Goal: Task Accomplishment & Management: Manage account settings

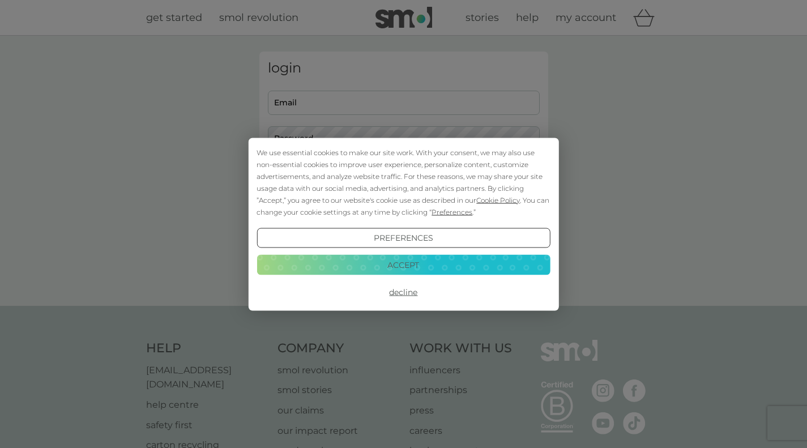
click at [408, 259] on button "Accept" at bounding box center [404, 265] width 294 height 20
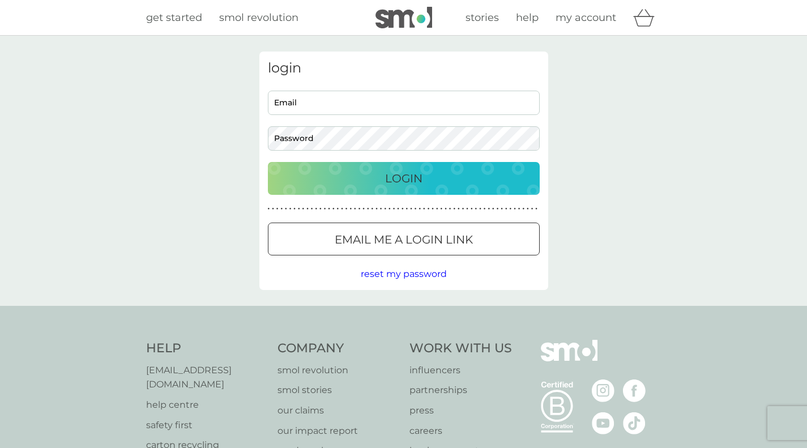
click at [342, 119] on div "Email Password" at bounding box center [403, 121] width 280 height 60
click at [340, 108] on input "Email" at bounding box center [404, 103] width 272 height 24
type input "[PERSON_NAME][EMAIL_ADDRESS][DOMAIN_NAME]"
click at [397, 242] on div at bounding box center [404, 240] width 41 height 12
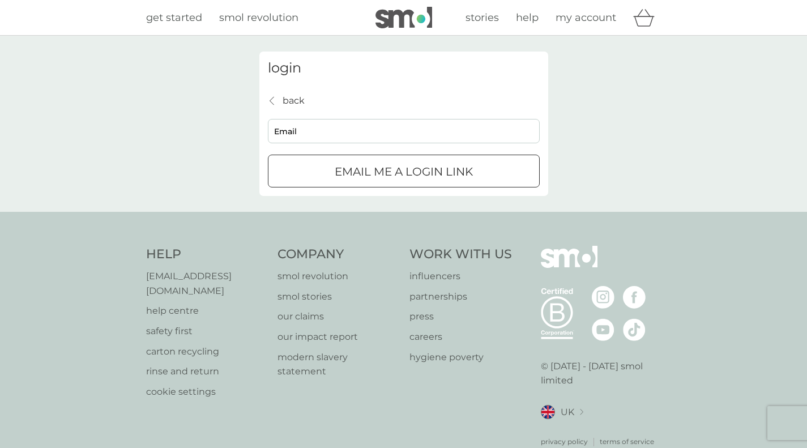
click at [357, 132] on input "Email" at bounding box center [404, 131] width 272 height 24
type input "[PERSON_NAME][EMAIL_ADDRESS][DOMAIN_NAME]"
click at [383, 173] on p "Email me a login link" at bounding box center [404, 172] width 138 height 18
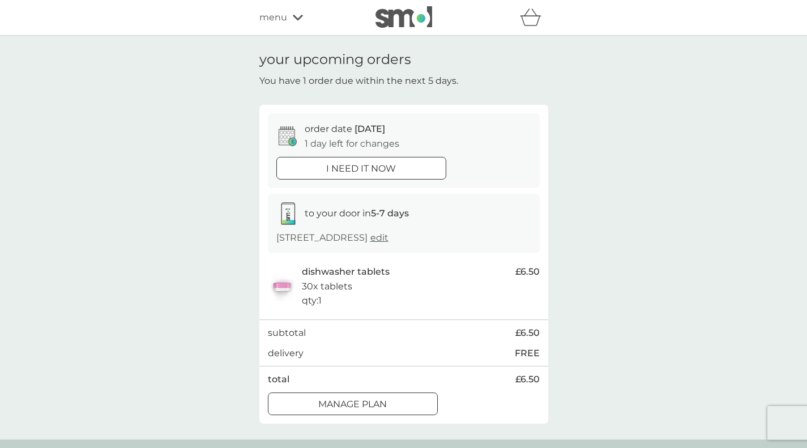
click at [411, 399] on div "Manage plan" at bounding box center [353, 404] width 169 height 15
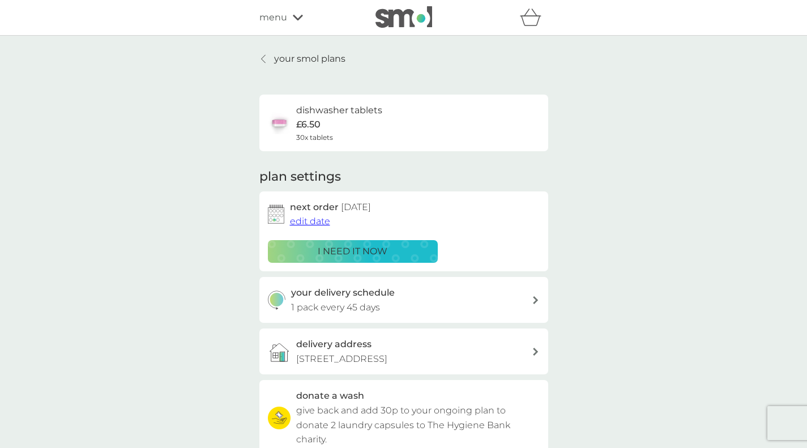
click at [266, 3] on div "refer a friend & you BOTH save smol impact smol shop your smol plans your upcom…" at bounding box center [403, 18] width 807 height 36
click at [268, 10] on span "menu" at bounding box center [274, 17] width 28 height 15
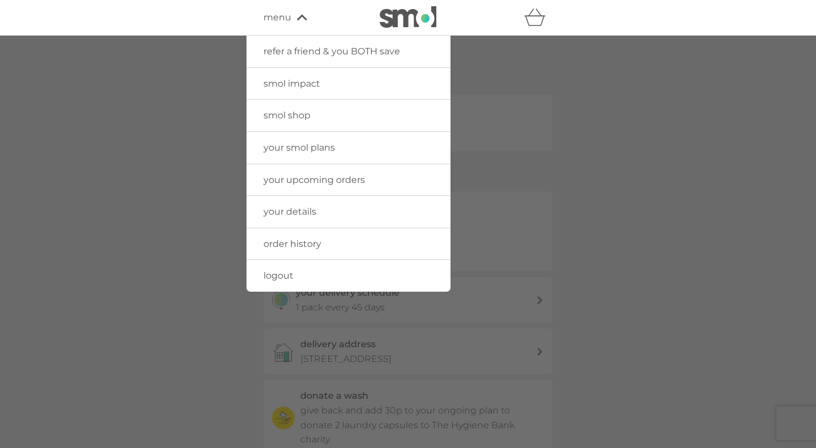
click at [330, 219] on link "your details" at bounding box center [348, 212] width 204 height 32
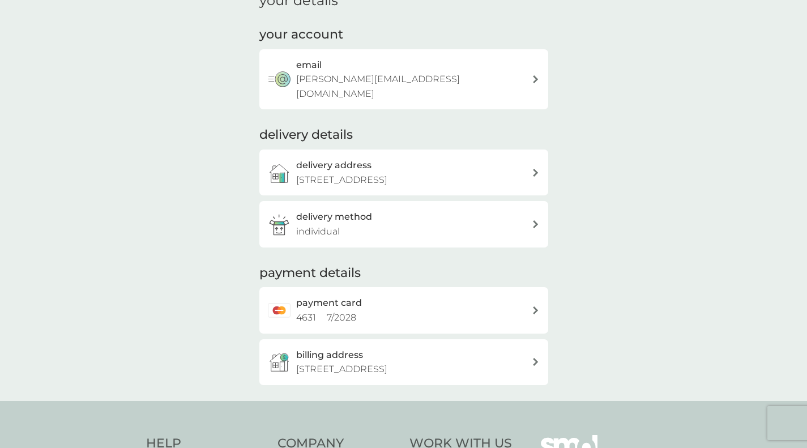
scroll to position [113, 0]
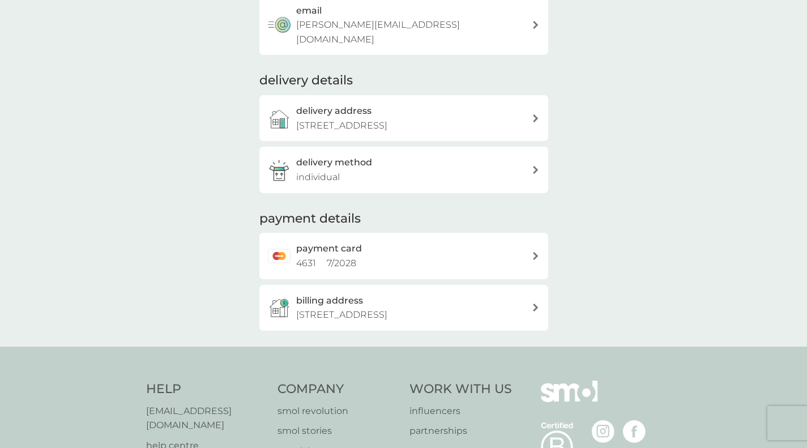
click at [394, 251] on div "payment card 4631 7 / 2028" at bounding box center [414, 255] width 236 height 29
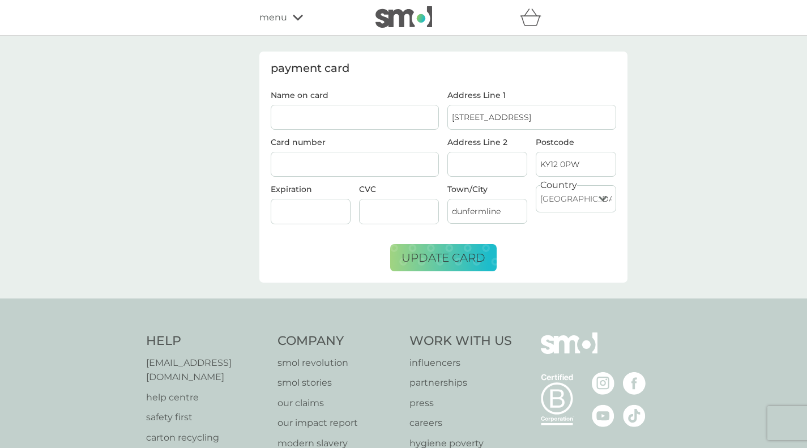
click at [372, 122] on input "Name on card" at bounding box center [355, 117] width 169 height 25
type input "[PERSON_NAME]"
click at [320, 158] on div at bounding box center [355, 164] width 169 height 25
click at [482, 167] on input "Address Line 2" at bounding box center [488, 164] width 80 height 25
click at [399, 206] on div at bounding box center [399, 211] width 80 height 25
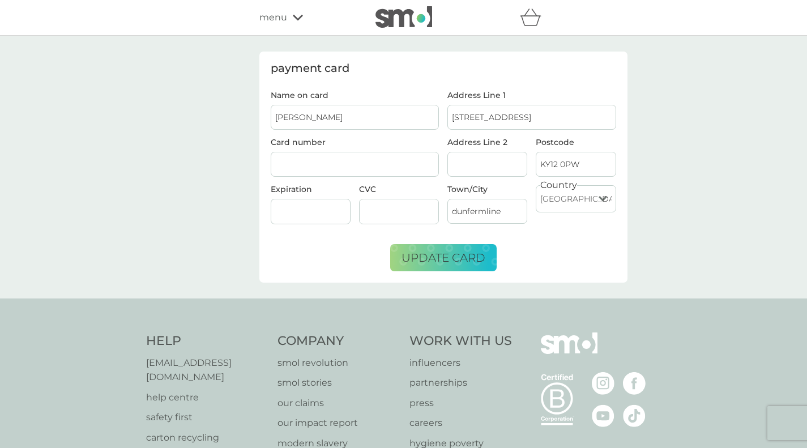
drag, startPoint x: 565, startPoint y: 239, endPoint x: 545, endPoint y: 239, distance: 20.4
click at [565, 239] on form "Name on card [PERSON_NAME] Card number Expiration CVC Address Line [GEOGRAPHIC_…" at bounding box center [444, 181] width 346 height 180
click at [470, 252] on span "update card" at bounding box center [444, 258] width 84 height 14
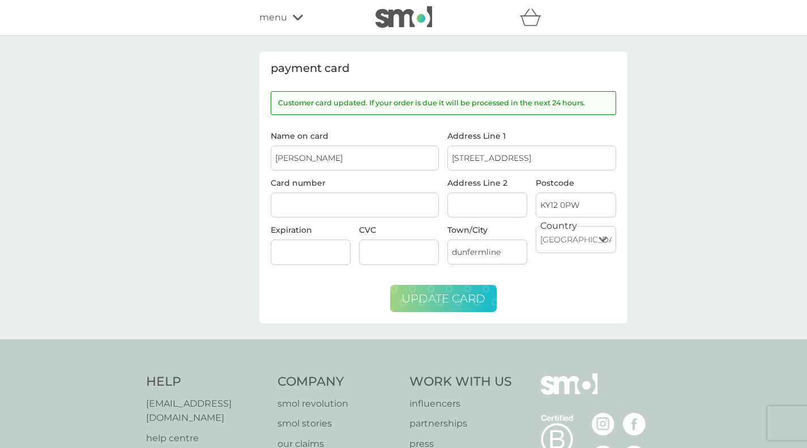
click at [277, 22] on span "menu" at bounding box center [274, 17] width 28 height 15
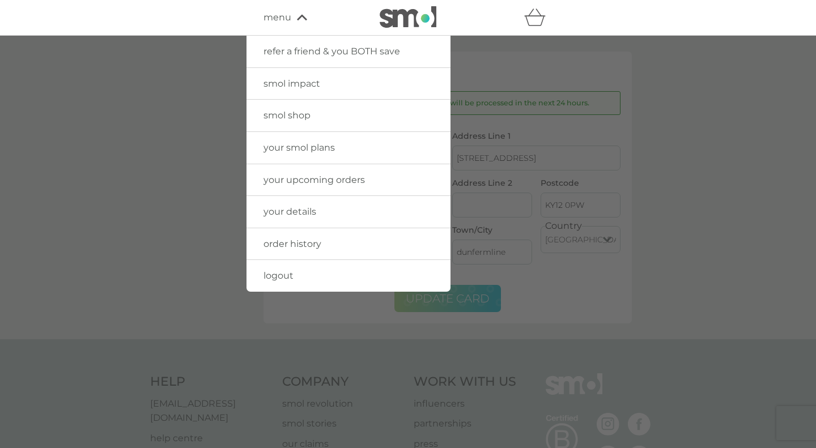
click at [662, 157] on div at bounding box center [408, 260] width 816 height 448
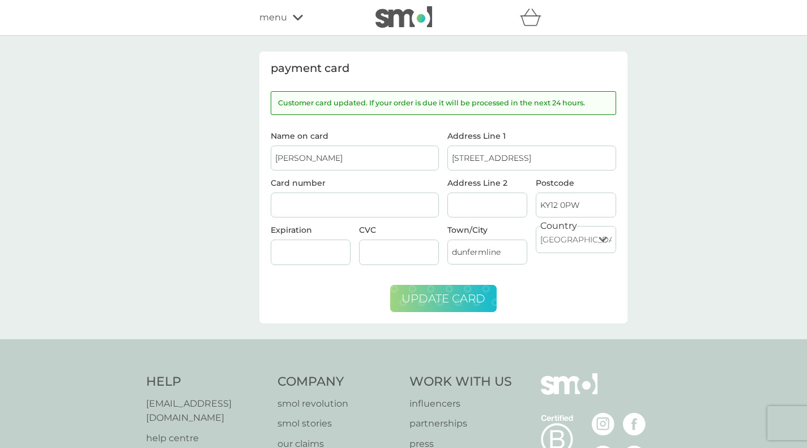
click at [274, 20] on span "menu" at bounding box center [274, 17] width 28 height 15
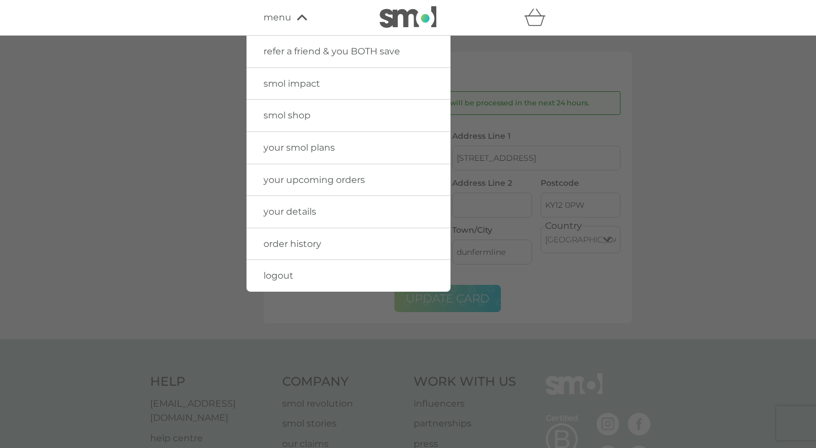
click at [382, 20] on img at bounding box center [408, 17] width 57 height 22
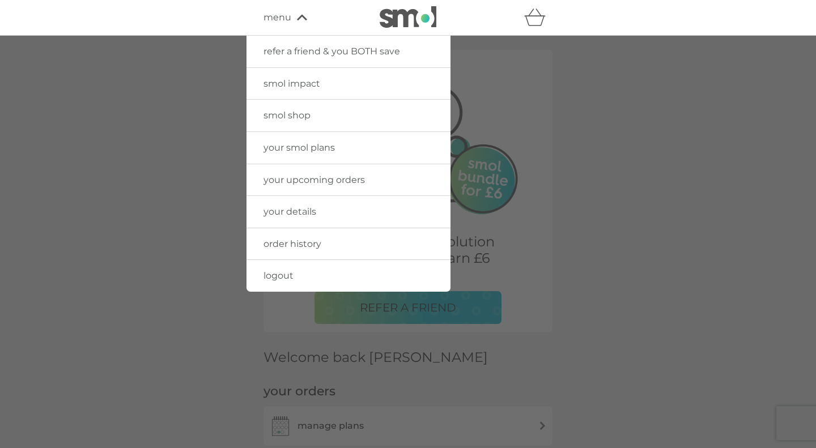
click at [712, 191] on div at bounding box center [408, 260] width 816 height 448
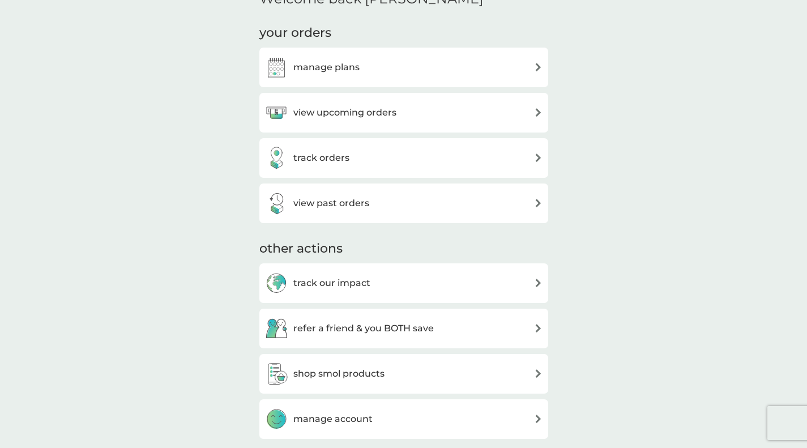
scroll to position [340, 0]
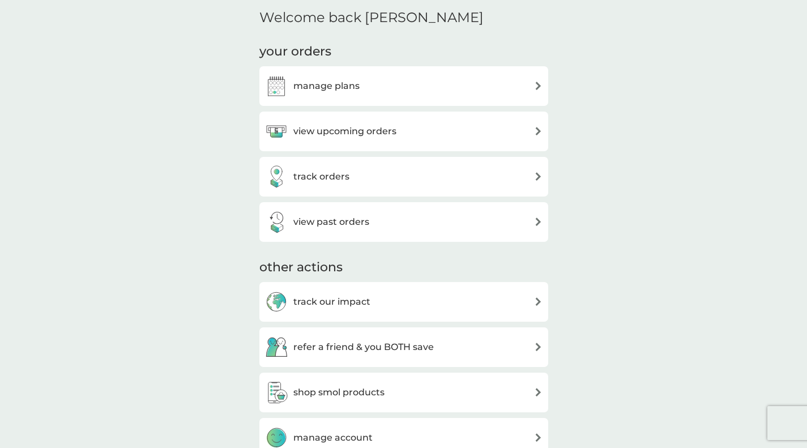
click at [402, 126] on div "view upcoming orders" at bounding box center [404, 131] width 278 height 23
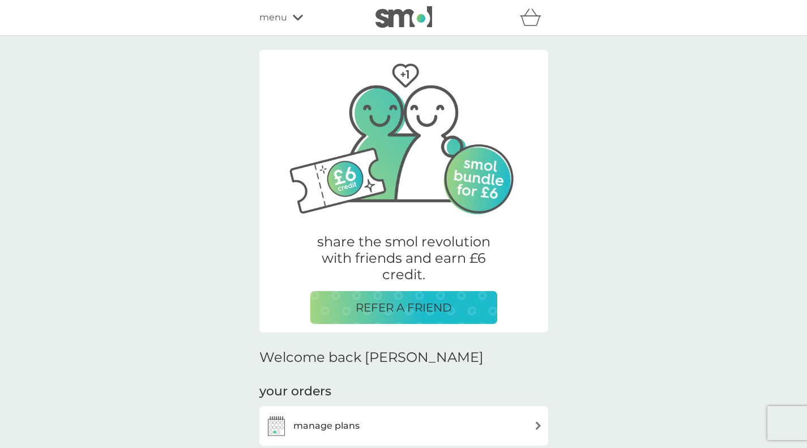
scroll to position [340, 0]
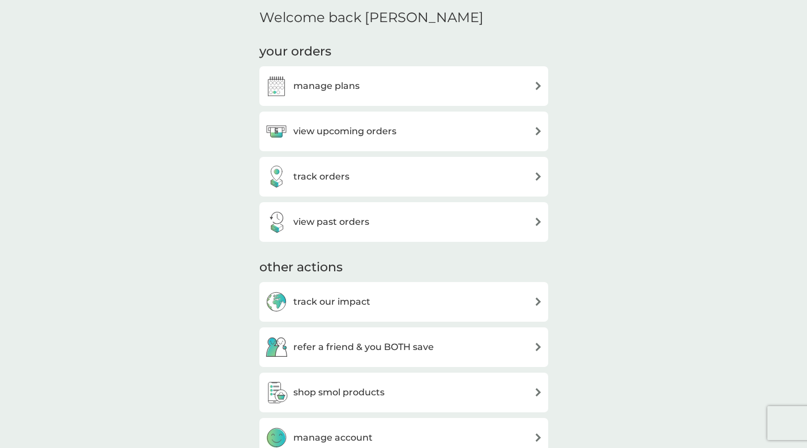
click at [427, 95] on div "manage plans" at bounding box center [404, 86] width 278 height 23
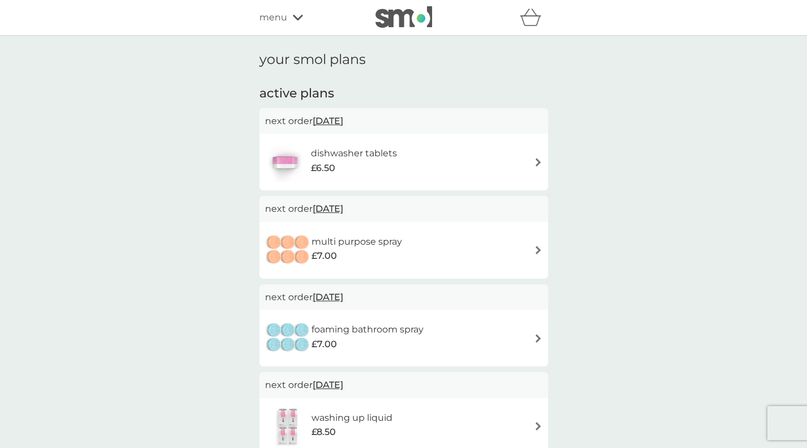
click at [497, 258] on div "multi purpose spray £7.00" at bounding box center [404, 251] width 278 height 40
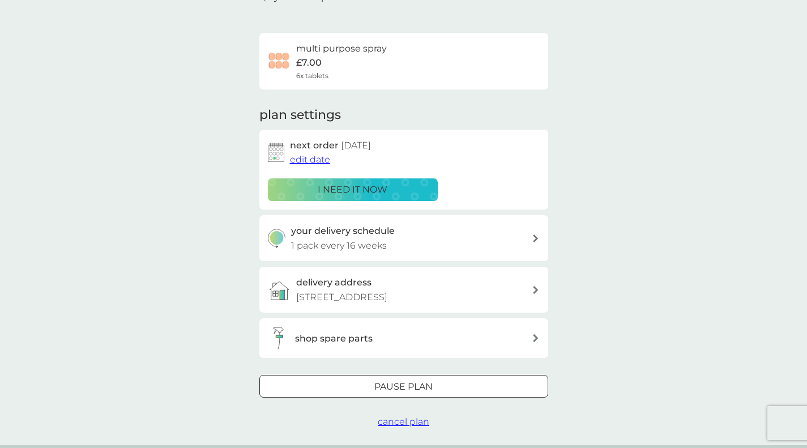
scroll to position [113, 0]
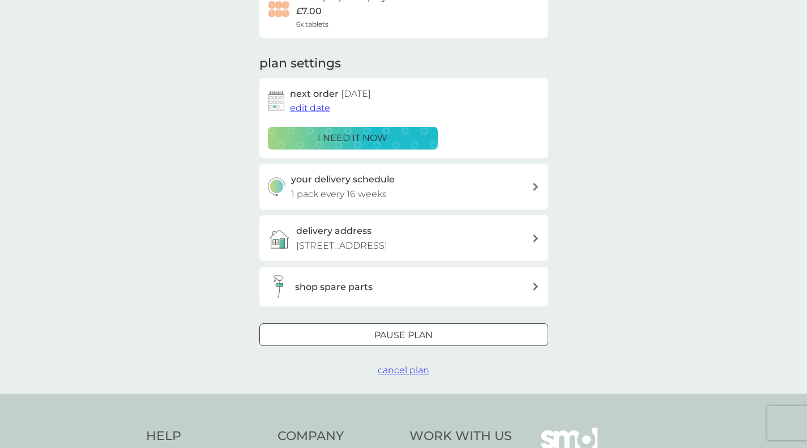
click at [471, 337] on div "Pause plan" at bounding box center [404, 335] width 288 height 15
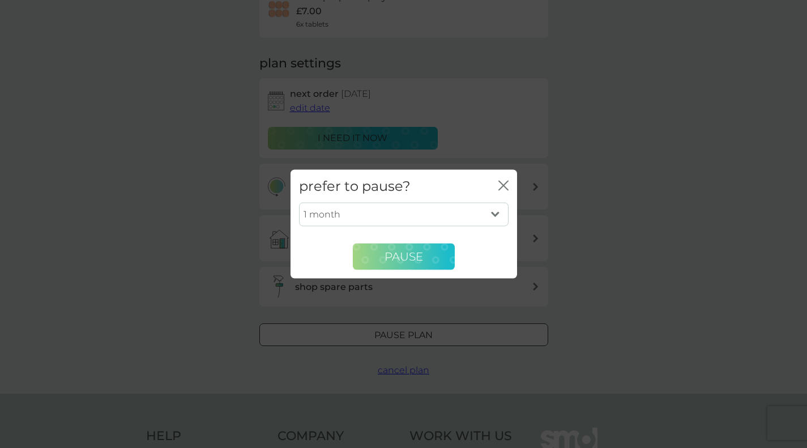
click at [420, 254] on span "Pause" at bounding box center [404, 257] width 39 height 14
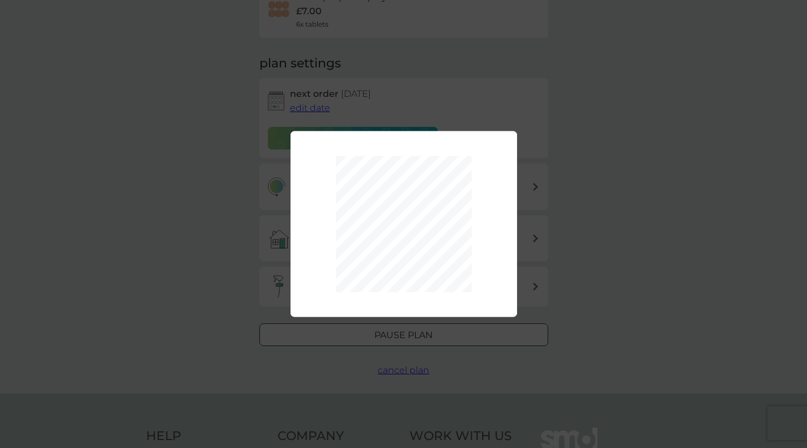
click at [593, 175] on div "1 month 2 months 3 months 4 months 5 months 6 months Pause" at bounding box center [403, 224] width 807 height 448
click at [637, 326] on div "1 month 2 months 3 months 4 months 5 months 6 months Pause" at bounding box center [403, 224] width 807 height 448
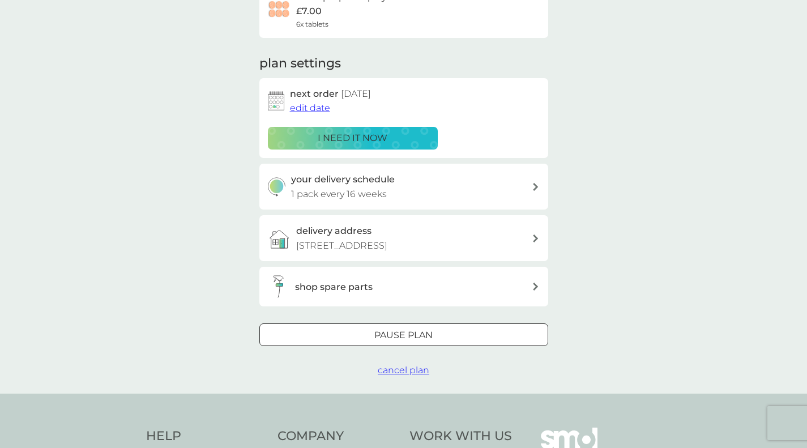
click at [449, 331] on div "Pause plan" at bounding box center [404, 335] width 288 height 15
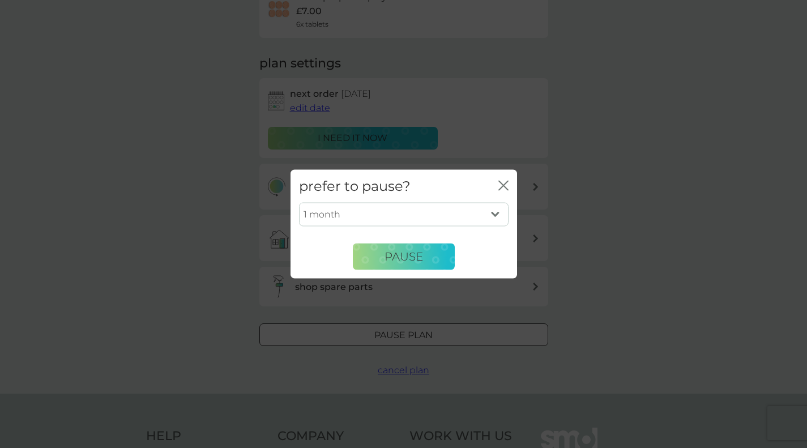
click at [440, 215] on select "1 month 2 months 3 months 4 months 5 months 6 months" at bounding box center [404, 215] width 210 height 24
select select "6"
click at [299, 203] on select "1 month 2 months 3 months 4 months 5 months 6 months" at bounding box center [404, 215] width 210 height 24
click at [428, 267] on button "Pause" at bounding box center [404, 256] width 102 height 27
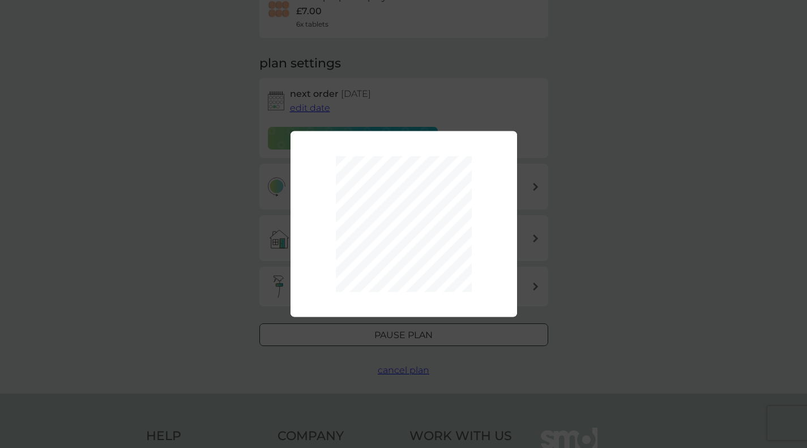
click at [580, 272] on div "1 month 2 months 3 months 4 months 5 months 6 months Pause" at bounding box center [403, 224] width 807 height 448
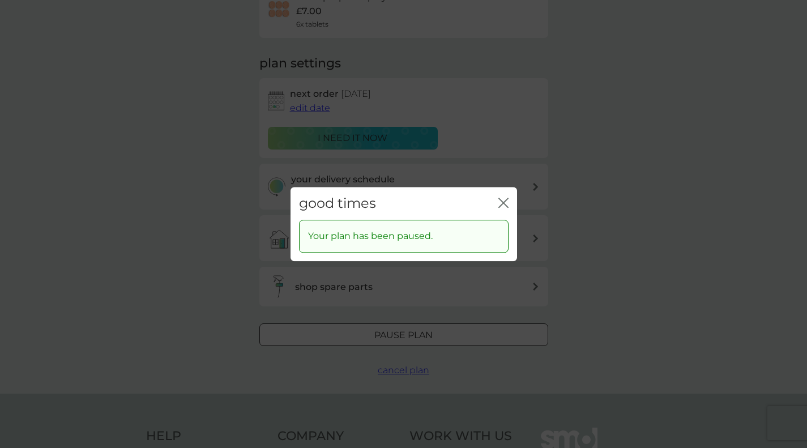
click at [507, 203] on icon "close" at bounding box center [504, 203] width 10 height 10
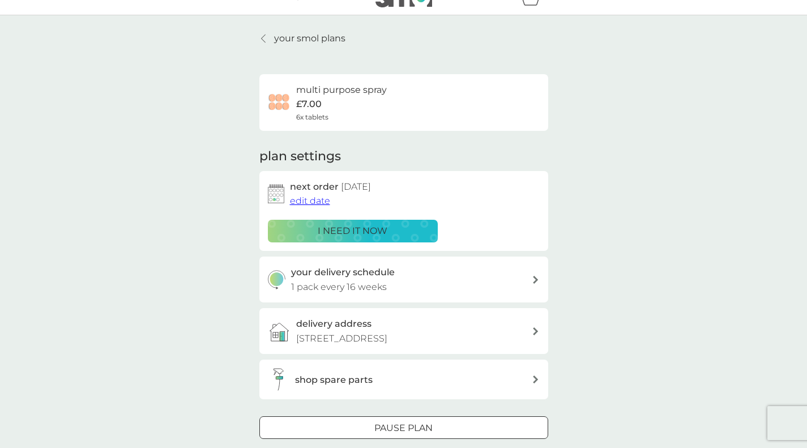
scroll to position [0, 0]
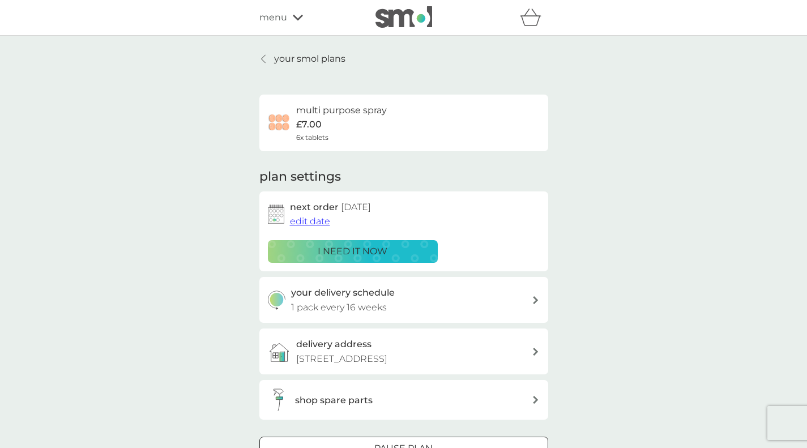
click at [278, 58] on p "your smol plans" at bounding box center [309, 59] width 71 height 15
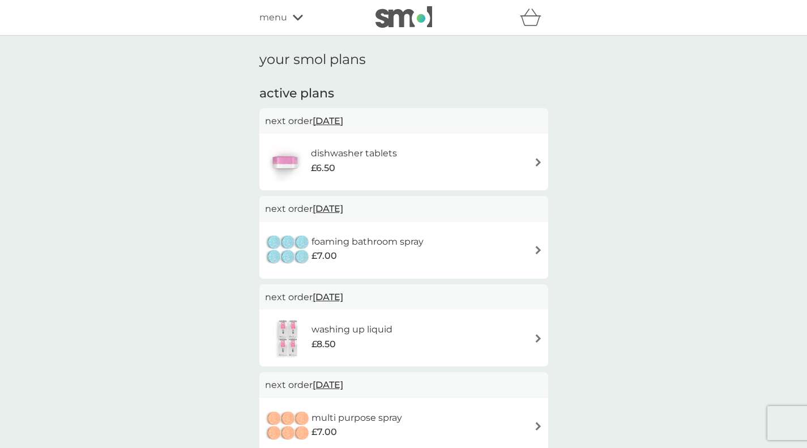
click at [384, 254] on div "£7.00" at bounding box center [368, 256] width 112 height 15
